Goal: Find specific page/section: Find specific page/section

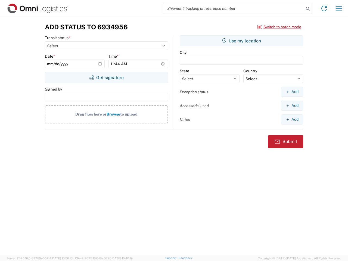
click at [233, 8] on input "search" at bounding box center [233, 8] width 141 height 10
click at [308, 9] on icon at bounding box center [308, 9] width 8 height 8
click at [324, 8] on icon at bounding box center [324, 8] width 9 height 9
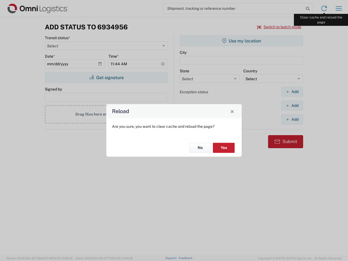
click at [339, 8] on div "Reload Are you sure, you want to clear cache and reload the page? No Yes" at bounding box center [174, 130] width 348 height 261
click at [279, 27] on div "Reload Are you sure, you want to clear cache and reload the page? No Yes" at bounding box center [174, 130] width 348 height 261
click at [106, 77] on div "Reload Are you sure, you want to clear cache and reload the page? No Yes" at bounding box center [174, 130] width 348 height 261
click at [241, 41] on div "Reload Are you sure, you want to clear cache and reload the page? No Yes" at bounding box center [174, 130] width 348 height 261
click at [292, 92] on div "Reload Are you sure, you want to clear cache and reload the page? No Yes" at bounding box center [174, 130] width 348 height 261
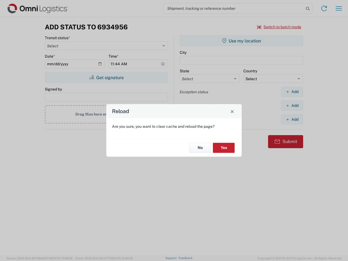
click at [292, 105] on div "Reload Are you sure, you want to clear cache and reload the page? No Yes" at bounding box center [174, 130] width 348 height 261
click at [292, 119] on div "Reload Are you sure, you want to clear cache and reload the page? No Yes" at bounding box center [174, 130] width 348 height 261
